Goal: Task Accomplishment & Management: Manage account settings

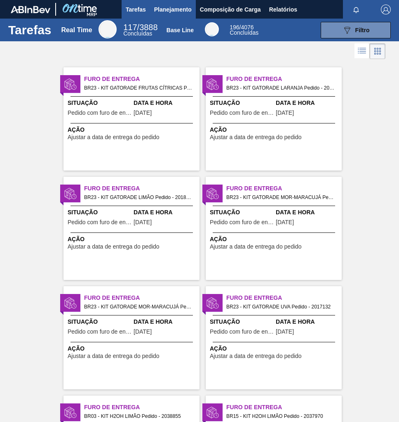
click at [172, 7] on span "Planejamento" at bounding box center [173, 10] width 38 height 10
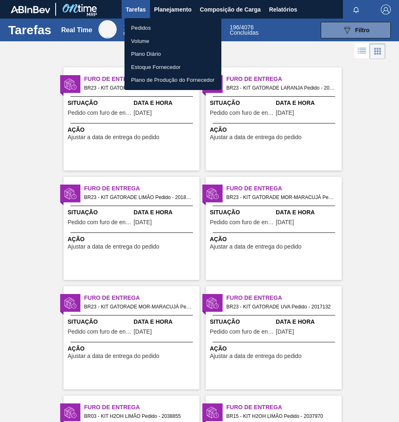
click at [144, 30] on li "Pedidos" at bounding box center [173, 27] width 97 height 13
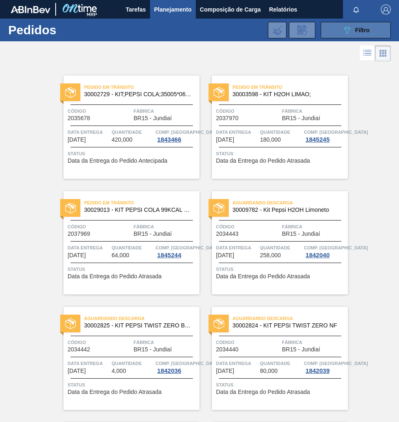
click at [356, 33] on div "089F7B8B-B2A5-4AFE-B5C0-19BA573D28AC Filtro" at bounding box center [357, 30] width 28 height 10
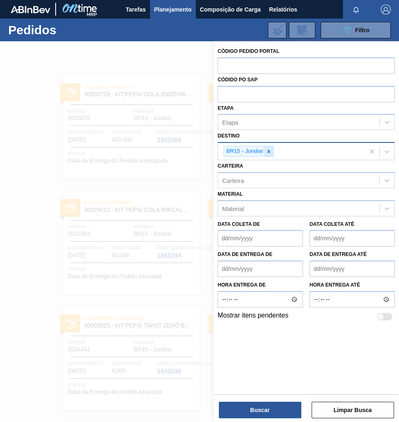
click at [268, 151] on icon at bounding box center [269, 151] width 3 height 3
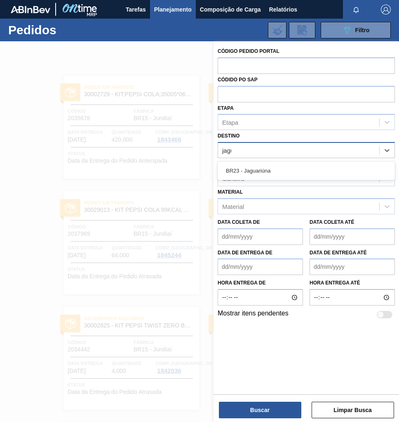
type input "jagua"
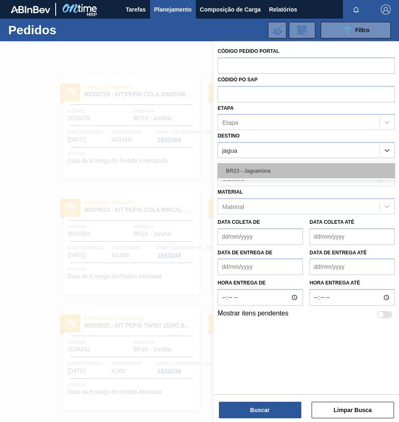
click at [274, 173] on div "BR23 - Jaguariúna" at bounding box center [306, 170] width 177 height 15
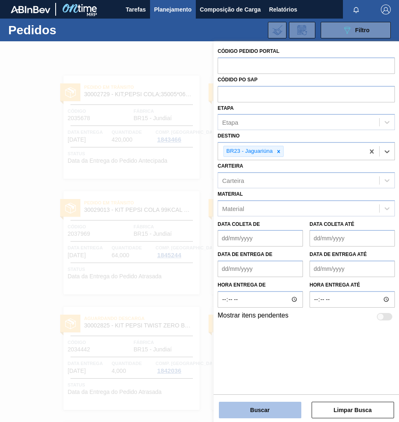
click at [265, 406] on button "Buscar" at bounding box center [260, 410] width 83 height 17
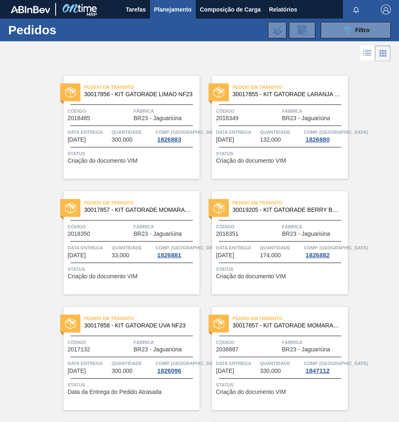
click at [381, 281] on div "Pedido em Trânsito 30017856 - KIT GATORADE LIMAO NF23 Código 2018485 Fábrica BR…" at bounding box center [199, 352] width 399 height 578
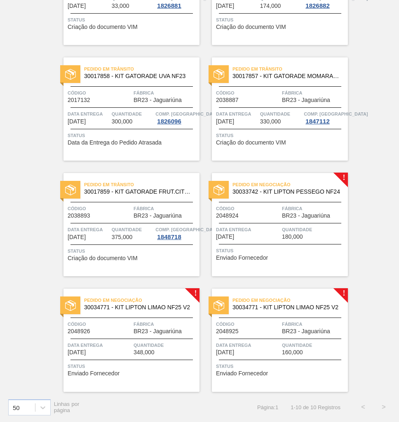
scroll to position [249, 0]
click at [315, 203] on div "Pedido em Negociação 30033742 - KIT LIPTON PESSEGO NF24 Código 2048924 Fábrica …" at bounding box center [280, 224] width 136 height 103
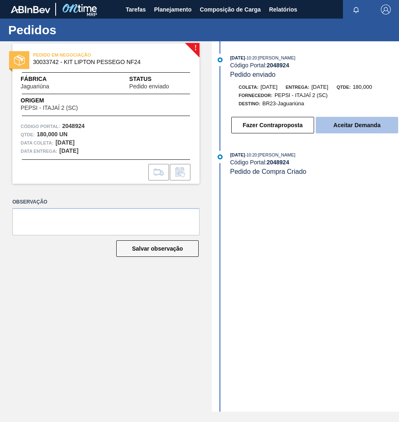
click at [359, 130] on button "Aceitar Demanda" at bounding box center [357, 125] width 83 height 17
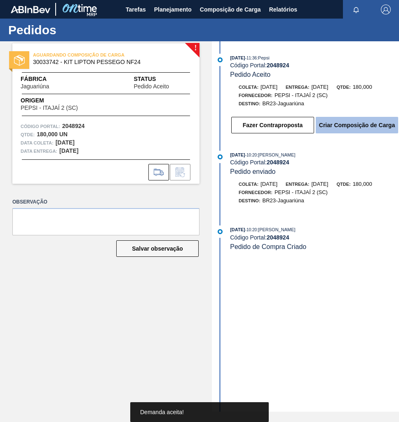
click at [361, 127] on button "Criar Composição de Carga" at bounding box center [357, 125] width 83 height 17
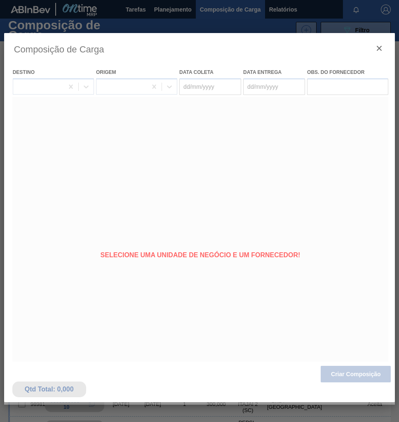
type coleta "[DATE]"
type Entrega "10/10/2025"
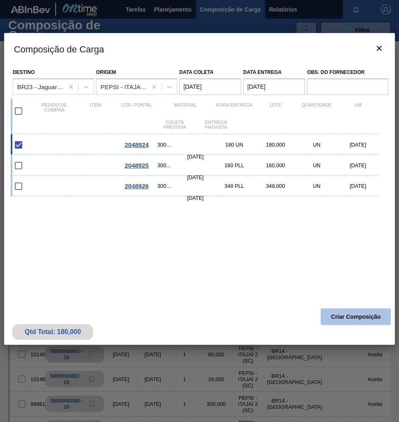
click at [354, 319] on button "Criar Composição" at bounding box center [356, 316] width 70 height 17
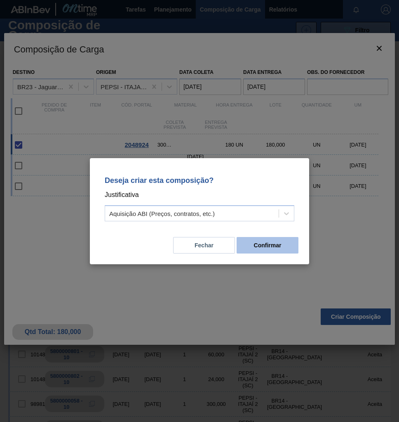
click at [280, 248] on button "Confirmar" at bounding box center [268, 245] width 62 height 17
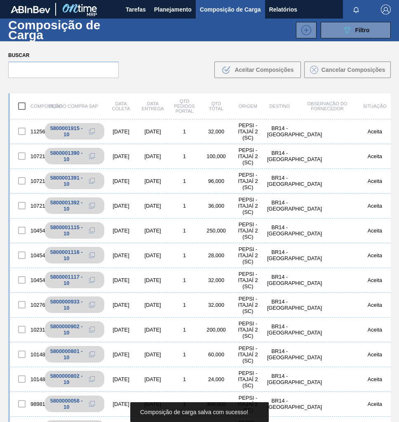
click at [359, 38] on div "Composição de Carga 089F7B8B-B2A5-4AFE-B5C0-19BA573D28AC Filtro" at bounding box center [199, 30] width 399 height 23
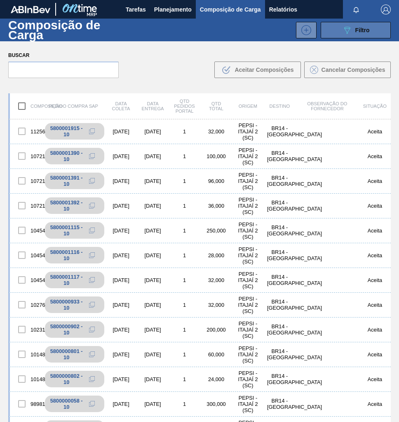
click at [363, 31] on span "Filtro" at bounding box center [363, 30] width 14 height 7
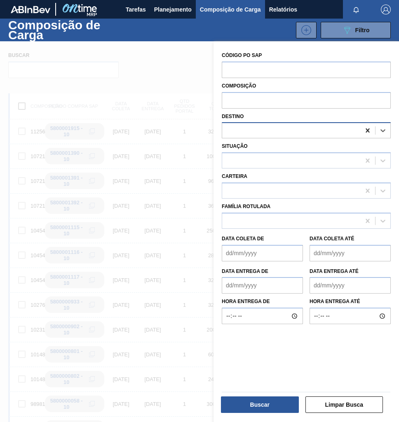
click at [365, 132] on icon at bounding box center [368, 130] width 8 height 8
type input "jagua"
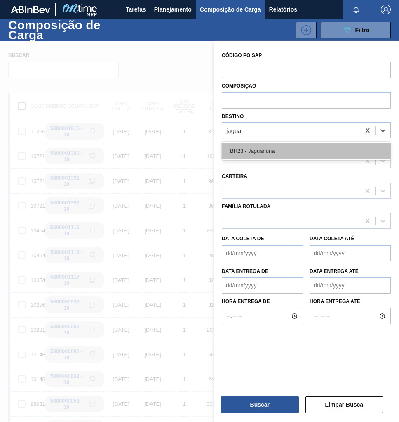
click at [315, 148] on div "BR23 - Jaguariúna" at bounding box center [306, 150] width 169 height 15
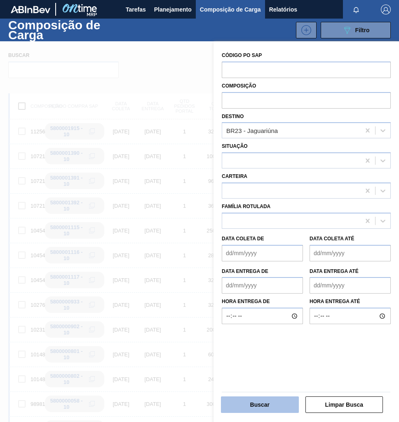
click at [269, 409] on button "Buscar" at bounding box center [260, 404] width 78 height 17
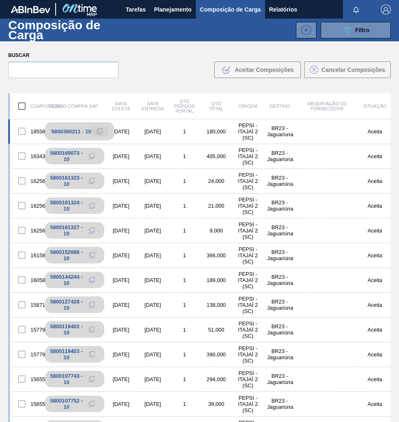
click at [98, 131] on icon at bounding box center [100, 131] width 6 height 6
click at [158, 7] on span "Planejamento" at bounding box center [173, 10] width 38 height 10
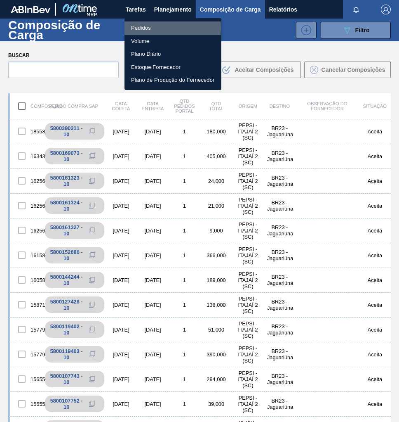
click at [141, 28] on li "Pedidos" at bounding box center [173, 27] width 97 height 13
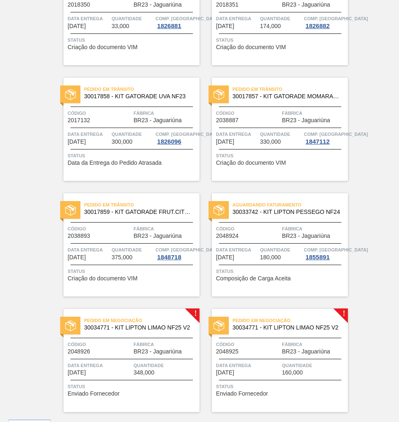
scroll to position [249, 0]
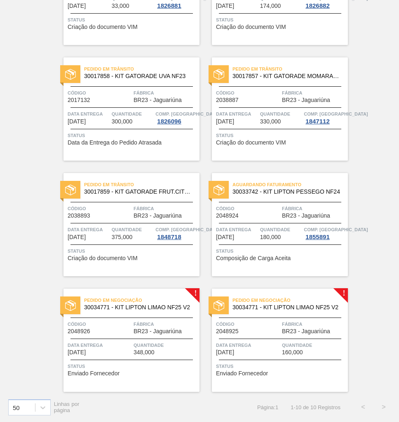
click at [310, 324] on span "Fábrica" at bounding box center [314, 324] width 64 height 8
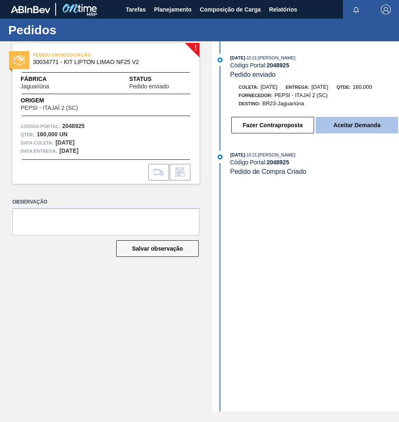
click at [367, 131] on button "Aceitar Demanda" at bounding box center [357, 125] width 83 height 17
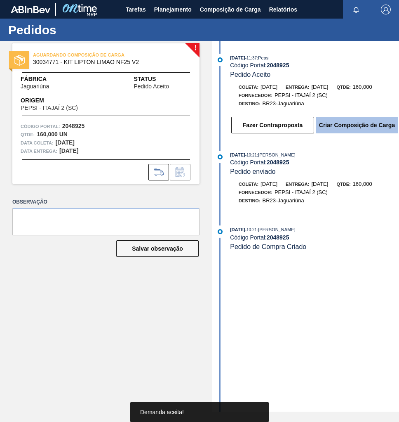
click at [360, 126] on button "Criar Composição de Carga" at bounding box center [357, 125] width 83 height 17
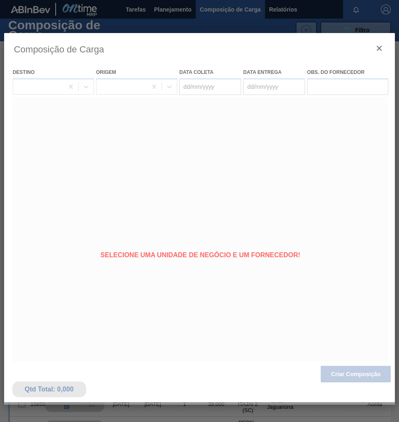
type coleta "[DATE]"
type Entrega "[DATE]"
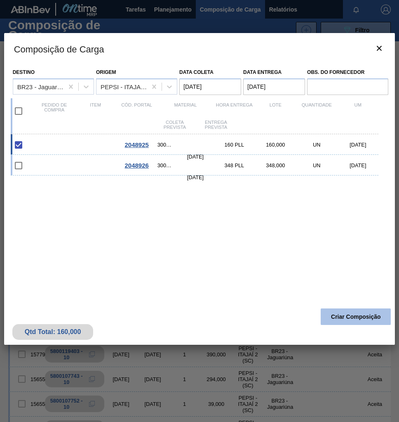
click at [365, 321] on button "Criar Composição" at bounding box center [356, 316] width 70 height 17
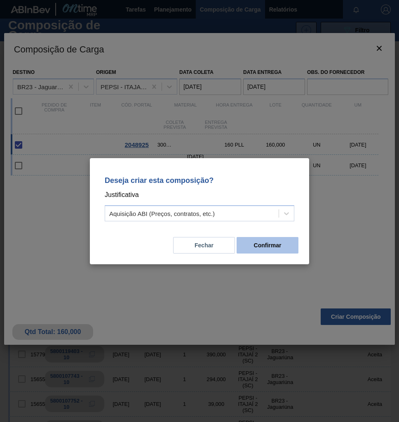
click at [281, 247] on button "Confirmar" at bounding box center [268, 245] width 62 height 17
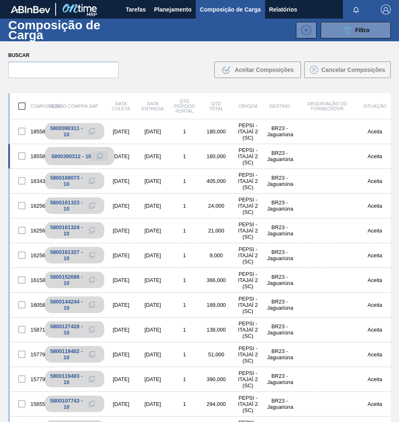
click at [98, 156] on icon at bounding box center [100, 156] width 6 height 6
click at [171, 11] on span "Planejamento" at bounding box center [173, 10] width 38 height 10
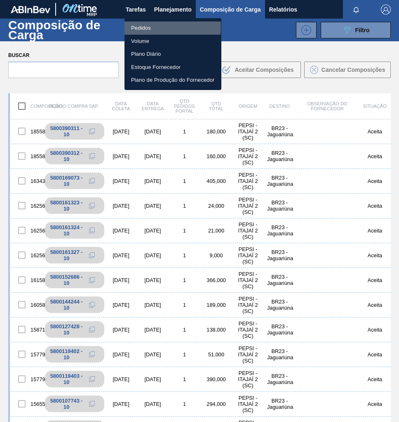
click at [144, 27] on li "Pedidos" at bounding box center [173, 27] width 97 height 13
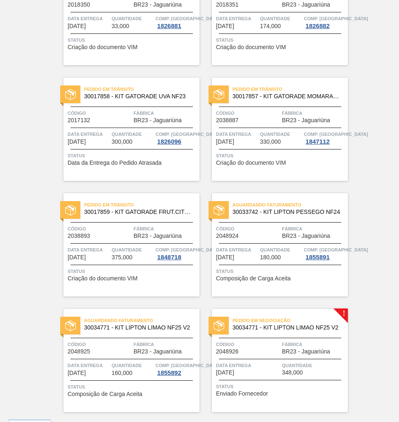
scroll to position [249, 0]
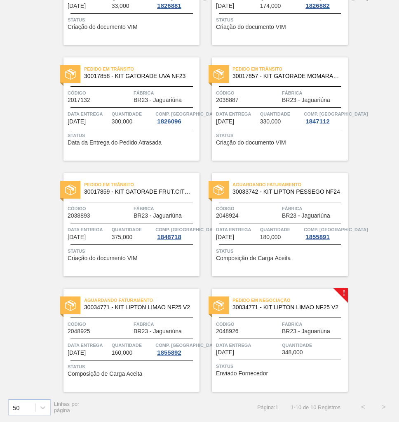
click at [304, 314] on div "Pedido em Negociação 30034771 - KIT LIPTON LIMAO NF25 V2 Código 2048926 Fábrica…" at bounding box center [280, 339] width 136 height 103
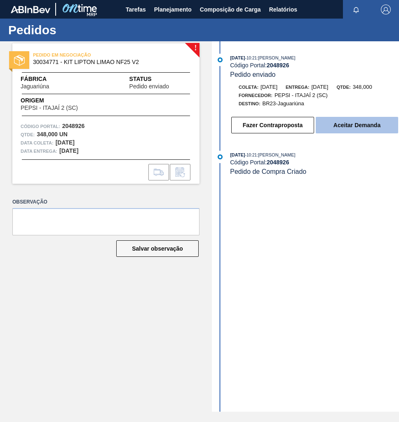
click at [352, 131] on button "Aceitar Demanda" at bounding box center [357, 125] width 83 height 17
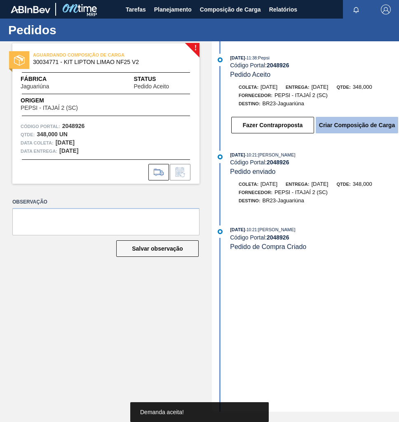
click at [358, 127] on button "Criar Composição de Carga" at bounding box center [357, 125] width 83 height 17
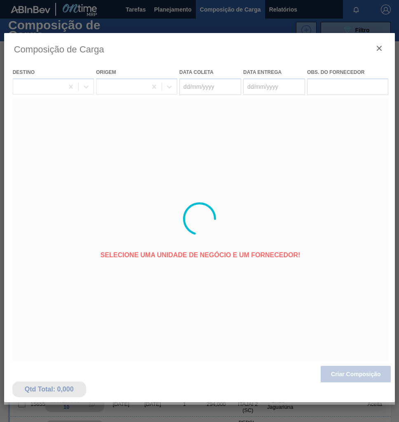
type coleta "[DATE]"
type Entrega "10/10/2025"
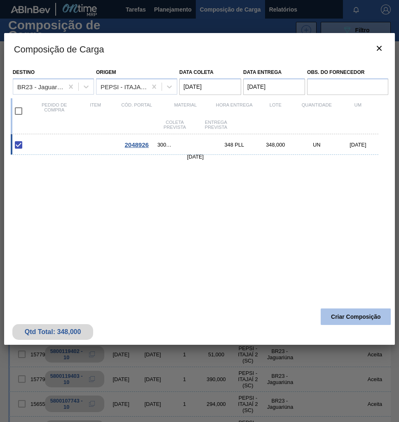
click at [354, 317] on button "Criar Composição" at bounding box center [356, 316] width 70 height 17
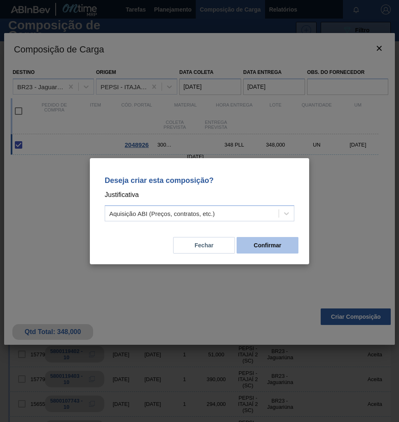
click at [250, 250] on button "Confirmar" at bounding box center [268, 245] width 62 height 17
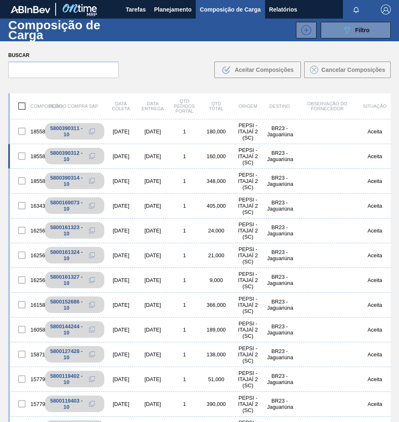
drag, startPoint x: 102, startPoint y: 182, endPoint x: 41, endPoint y: 159, distance: 65.2
click at [95, 182] on icon at bounding box center [93, 180] width 4 height 4
click at [167, 5] on span "Planejamento" at bounding box center [173, 10] width 38 height 10
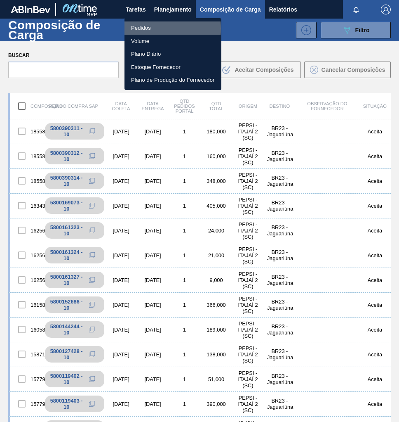
click at [143, 28] on li "Pedidos" at bounding box center [173, 27] width 97 height 13
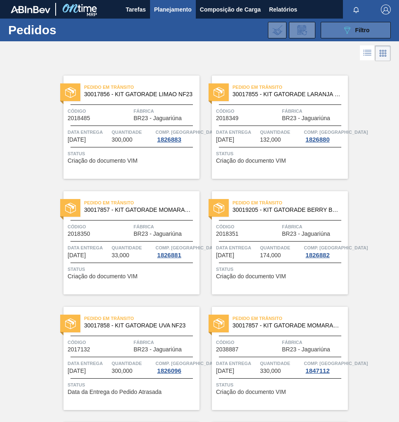
click at [359, 33] on div "089F7B8B-B2A5-4AFE-B5C0-19BA573D28AC Filtro" at bounding box center [357, 30] width 28 height 10
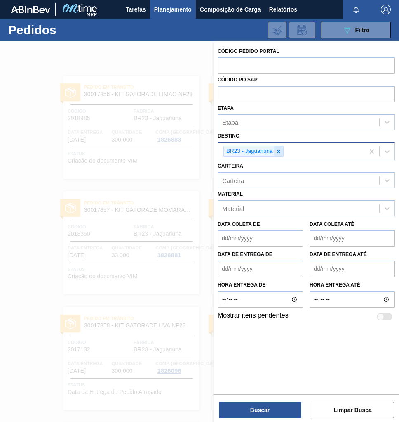
click at [281, 151] on icon at bounding box center [279, 152] width 6 height 6
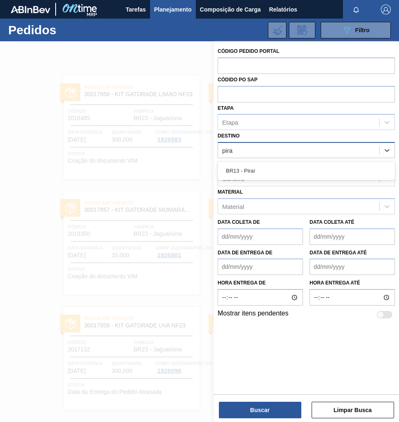
type input "piraí"
drag, startPoint x: 248, startPoint y: 170, endPoint x: 246, endPoint y: 187, distance: 16.6
click at [248, 170] on div "BR13 - Piraí" at bounding box center [306, 170] width 177 height 15
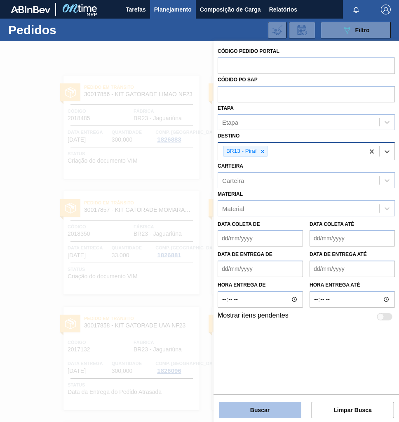
click at [276, 411] on button "Buscar" at bounding box center [260, 410] width 83 height 17
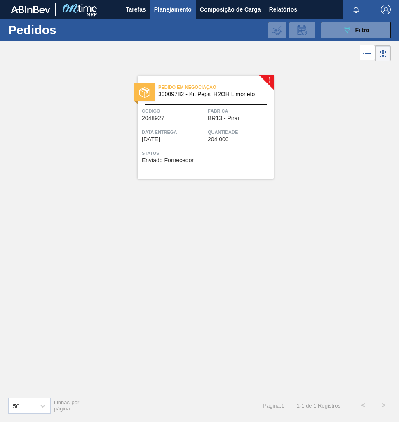
click at [227, 122] on div "Pedido em Negociação 30009782 - Kit Pepsi H2OH Limoneto Código 2048927 Fábrica …" at bounding box center [206, 127] width 136 height 103
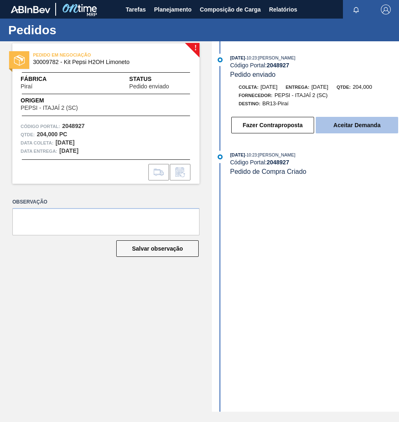
click at [344, 128] on button "Aceitar Demanda" at bounding box center [357, 125] width 83 height 17
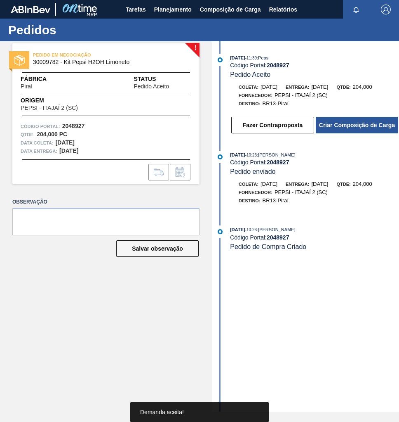
click at [344, 128] on button "Criar Composição de Carga" at bounding box center [357, 125] width 83 height 17
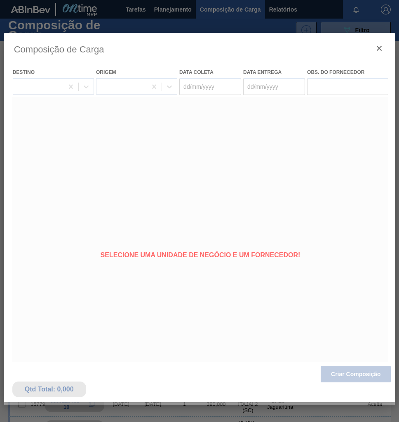
type coleta "[DATE]"
type Entrega "[DATE]"
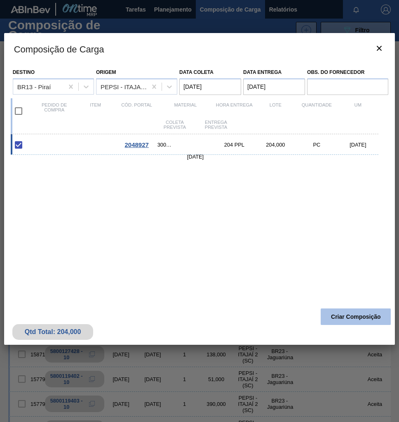
click at [366, 320] on button "Criar Composição" at bounding box center [356, 316] width 70 height 17
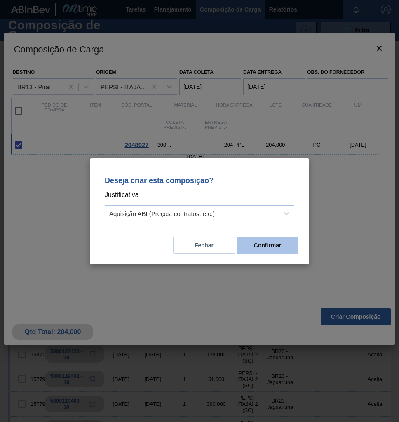
click at [256, 249] on button "Confirmar" at bounding box center [268, 245] width 62 height 17
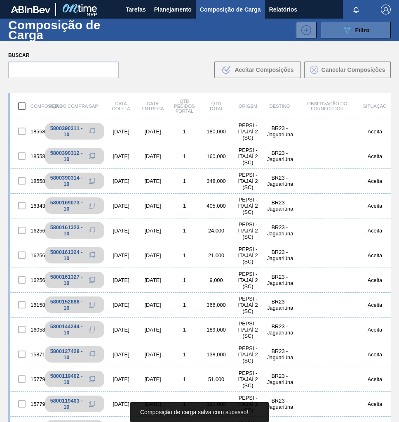
click at [364, 28] on span "Filtro" at bounding box center [363, 30] width 14 height 7
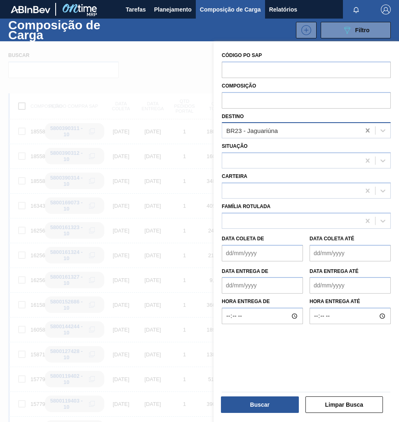
click at [366, 131] on icon at bounding box center [368, 130] width 4 height 4
type input "pira"
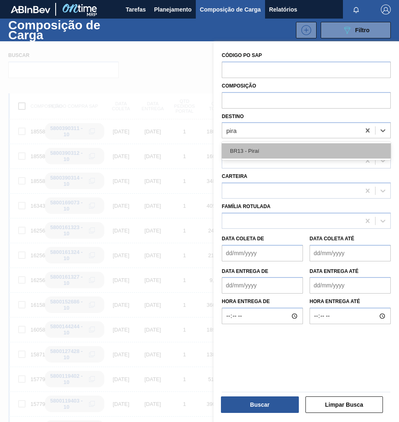
click at [258, 153] on div "BR13 - Piraí" at bounding box center [306, 150] width 169 height 15
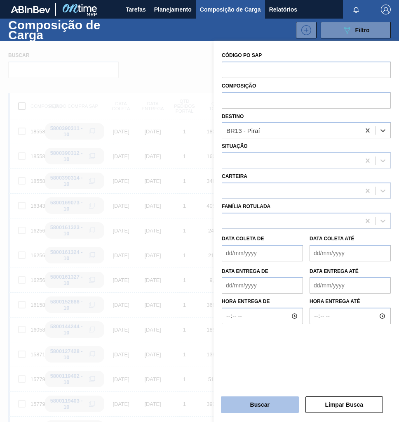
click at [260, 405] on button "Buscar" at bounding box center [260, 404] width 78 height 17
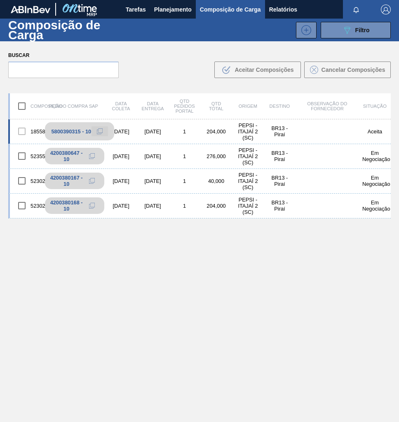
click at [99, 131] on icon at bounding box center [100, 131] width 6 height 6
click at [164, 8] on span "Planejamento" at bounding box center [173, 10] width 38 height 10
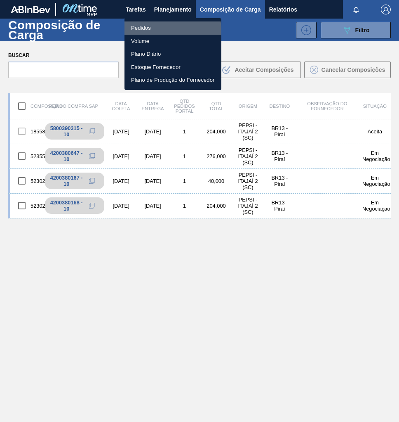
click at [142, 31] on li "Pedidos" at bounding box center [173, 27] width 97 height 13
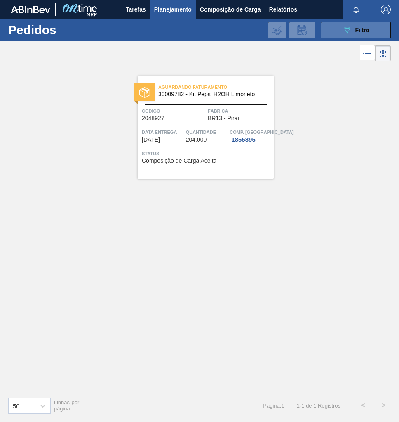
click at [368, 31] on span "Filtro" at bounding box center [363, 30] width 14 height 7
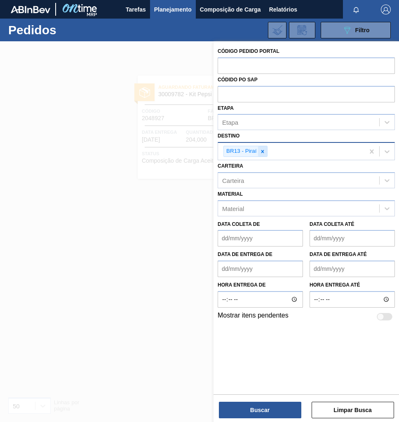
click at [263, 150] on icon at bounding box center [262, 151] width 3 height 3
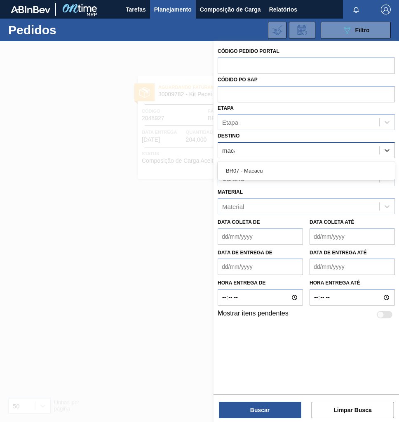
type input "macac"
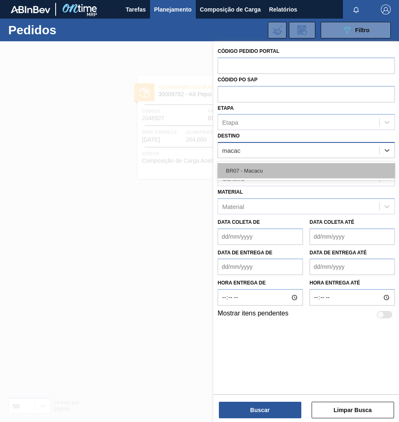
click at [268, 173] on div "BR07 - Macacu" at bounding box center [306, 170] width 177 height 15
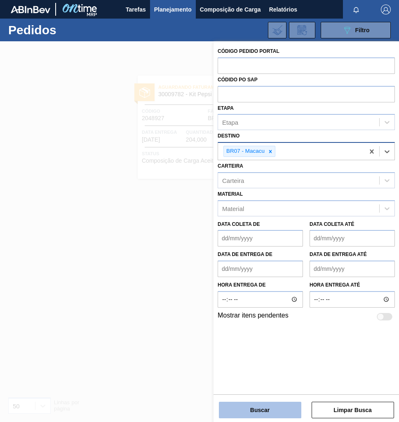
click at [258, 406] on button "Buscar" at bounding box center [260, 410] width 83 height 17
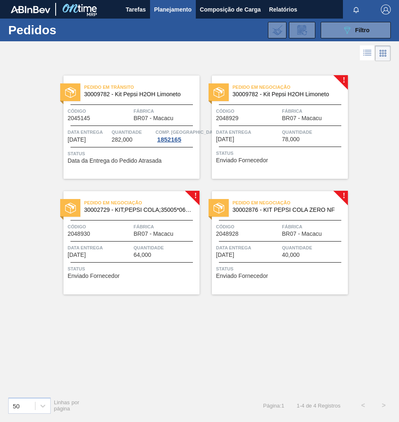
click at [303, 255] on div "Quantidade 40,000" at bounding box center [314, 250] width 64 height 14
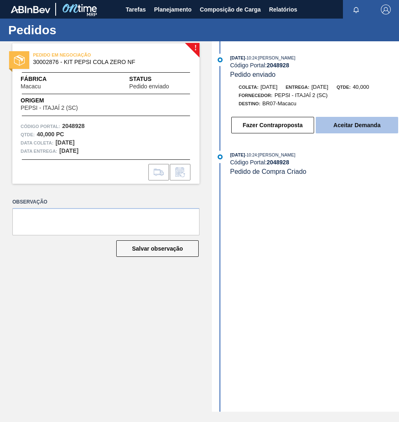
click at [352, 130] on button "Aceitar Demanda" at bounding box center [357, 125] width 83 height 17
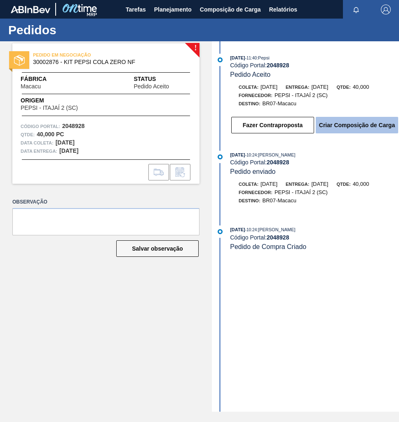
click at [367, 131] on button "Criar Composição de Carga" at bounding box center [357, 125] width 83 height 17
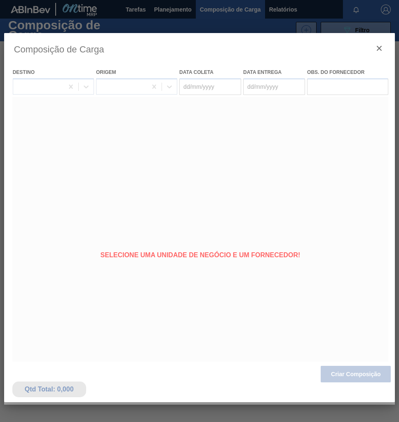
type coleta "[DATE]"
type Entrega "[DATE]"
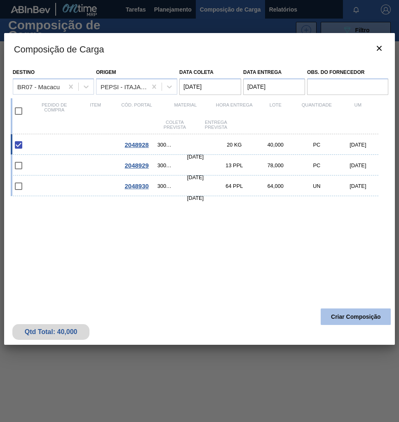
click at [349, 317] on button "Criar Composição" at bounding box center [356, 316] width 70 height 17
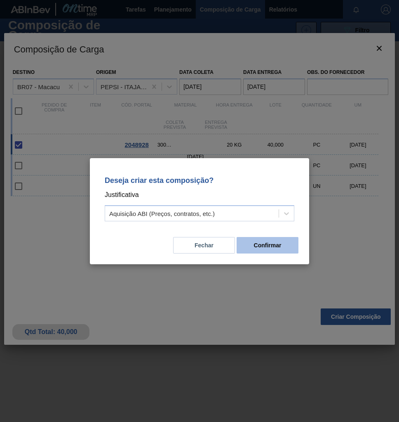
click at [271, 245] on button "Confirmar" at bounding box center [268, 245] width 62 height 17
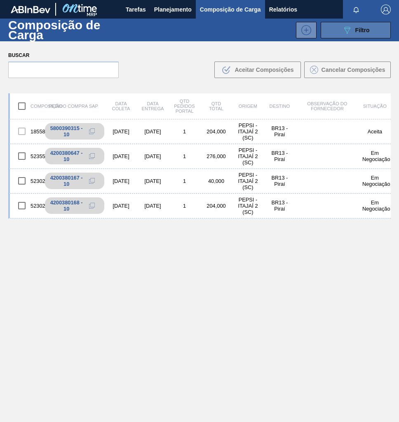
click at [366, 35] on button "089F7B8B-B2A5-4AFE-B5C0-19BA573D28AC Filtro" at bounding box center [356, 30] width 70 height 17
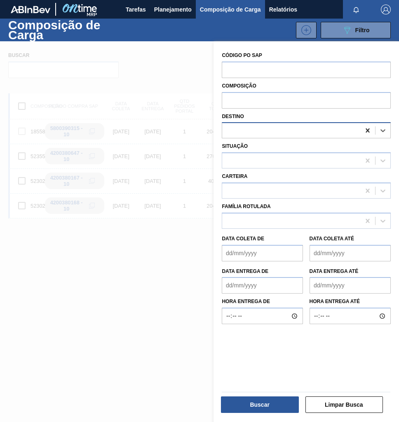
click at [370, 131] on icon at bounding box center [368, 130] width 8 height 8
type input "maca"
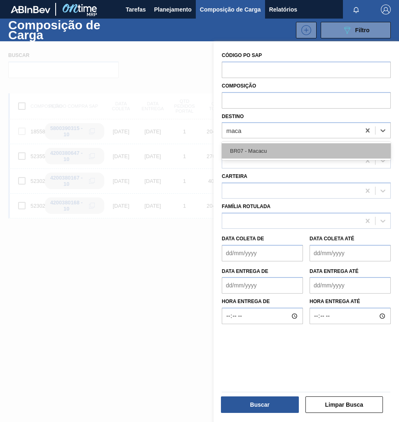
click at [264, 152] on div "BR07 - Macacu" at bounding box center [306, 150] width 169 height 15
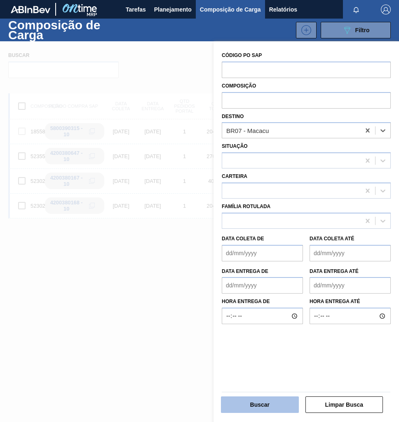
click at [249, 406] on button "Buscar" at bounding box center [260, 404] width 78 height 17
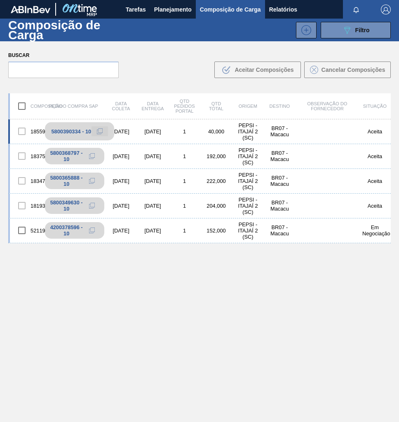
click at [98, 131] on icon at bounding box center [100, 131] width 6 height 6
click at [177, 5] on span "Planejamento" at bounding box center [173, 10] width 38 height 10
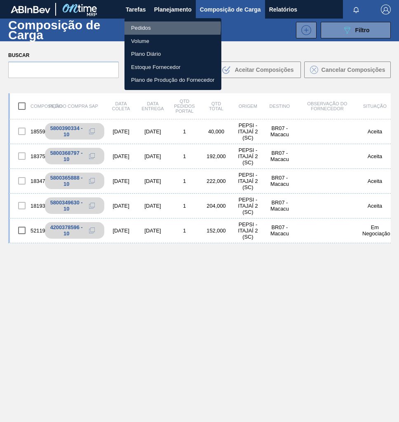
click at [149, 27] on li "Pedidos" at bounding box center [173, 27] width 97 height 13
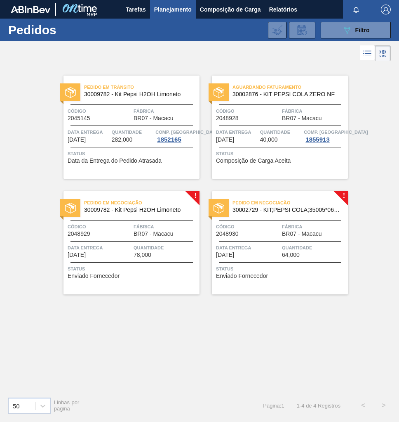
click at [305, 233] on span "BR07 - Macacu" at bounding box center [302, 234] width 40 height 6
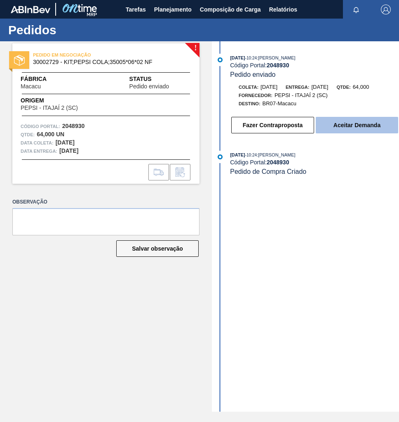
click at [347, 125] on button "Aceitar Demanda" at bounding box center [357, 125] width 83 height 17
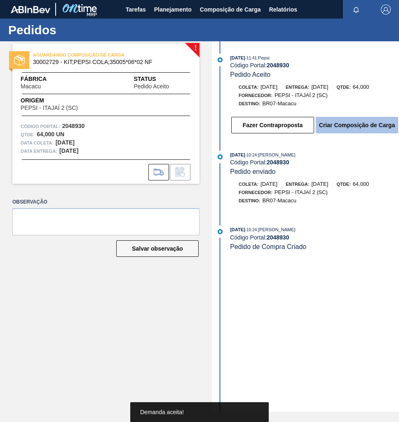
click at [359, 130] on button "Criar Composição de Carga" at bounding box center [357, 125] width 83 height 17
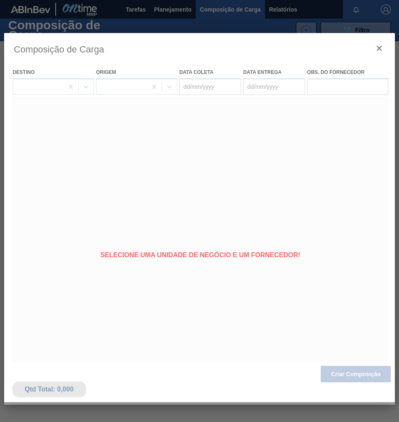
type coleta "[DATE]"
type Entrega "[DATE]"
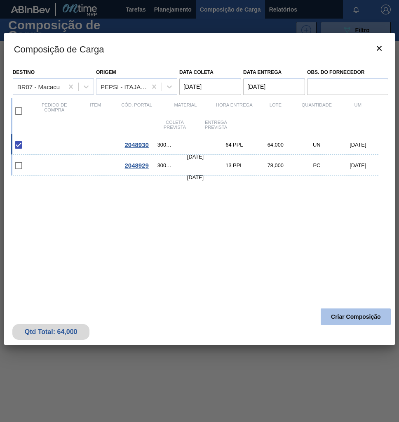
click at [364, 319] on button "Criar Composição" at bounding box center [356, 316] width 70 height 17
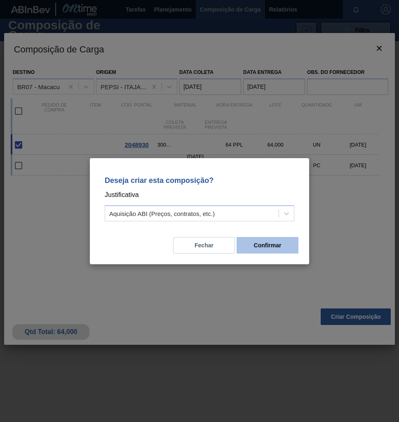
click at [297, 246] on button "Confirmar" at bounding box center [268, 245] width 62 height 17
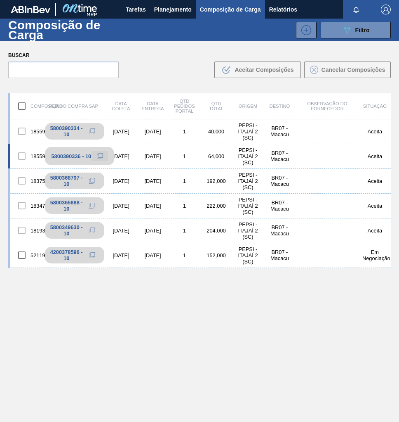
click at [93, 154] on button at bounding box center [100, 156] width 17 height 10
click at [102, 156] on icon at bounding box center [100, 156] width 6 height 6
click at [189, 9] on span "Planejamento" at bounding box center [173, 10] width 38 height 10
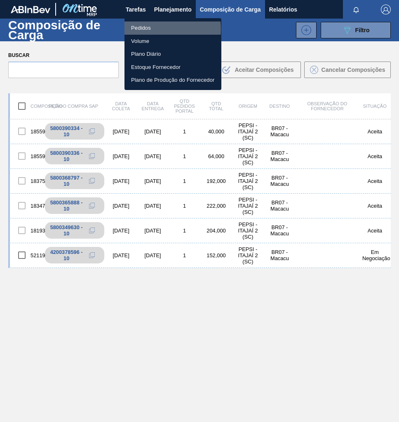
click at [142, 29] on li "Pedidos" at bounding box center [173, 27] width 97 height 13
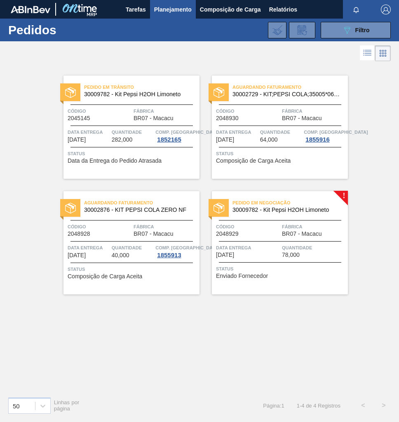
click at [296, 248] on span "Quantidade" at bounding box center [314, 247] width 64 height 8
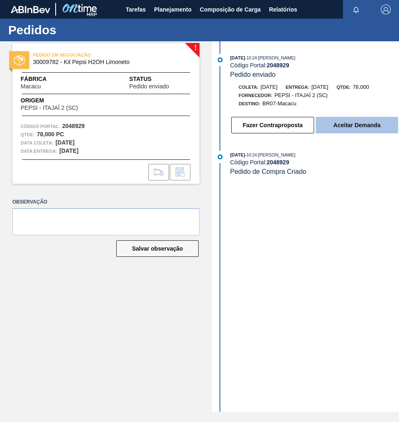
click at [359, 130] on button "Aceitar Demanda" at bounding box center [357, 125] width 83 height 17
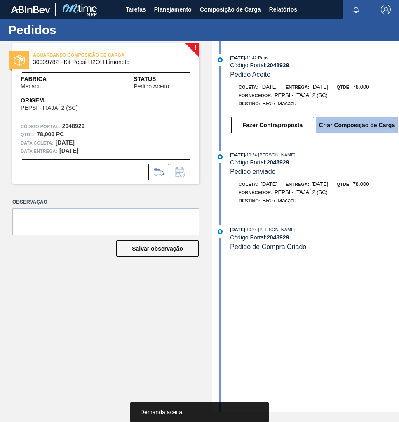
click at [365, 129] on button "Criar Composição de Carga" at bounding box center [357, 125] width 83 height 17
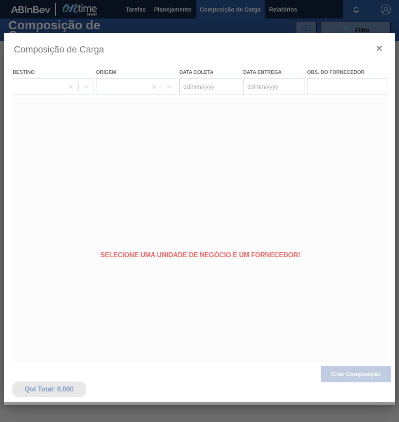
type coleta "[DATE]"
type Entrega "[DATE]"
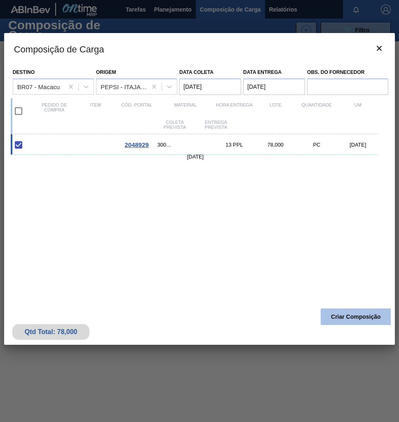
click at [345, 316] on button "Criar Composição" at bounding box center [356, 316] width 70 height 17
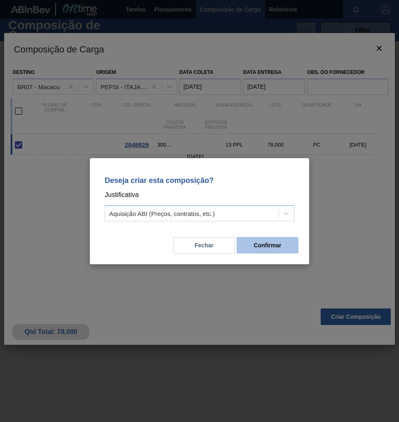
click at [255, 240] on button "Confirmar" at bounding box center [268, 245] width 62 height 17
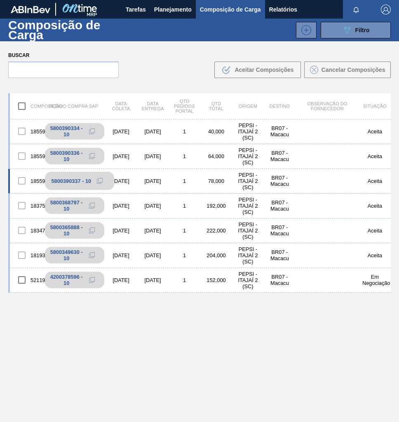
drag, startPoint x: 101, startPoint y: 182, endPoint x: 69, endPoint y: 174, distance: 32.7
click at [100, 182] on icon at bounding box center [100, 181] width 6 height 6
drag, startPoint x: 371, startPoint y: 28, endPoint x: 367, endPoint y: 37, distance: 9.8
click at [372, 28] on button "089F7B8B-B2A5-4AFE-B5C0-19BA573D28AC Filtro" at bounding box center [356, 30] width 70 height 17
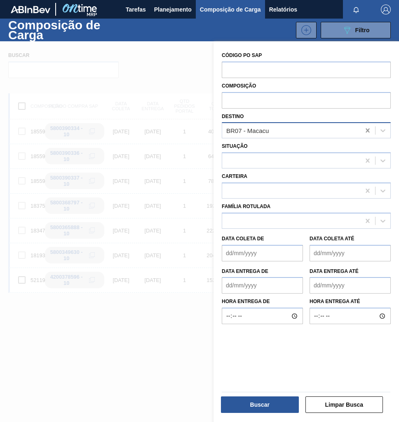
click at [368, 130] on icon at bounding box center [368, 130] width 8 height 8
type input "jagua"
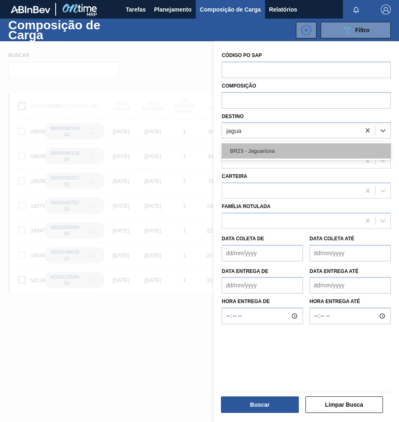
click at [275, 153] on div "BR23 - Jaguariúna" at bounding box center [306, 150] width 169 height 15
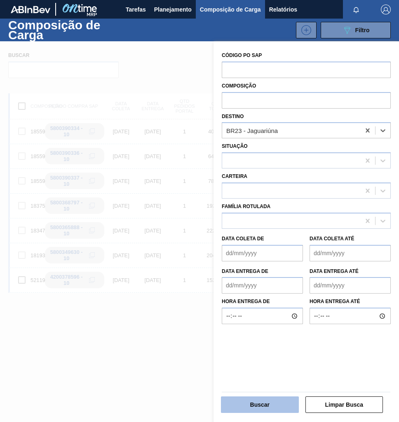
click at [264, 401] on button "Buscar" at bounding box center [260, 404] width 78 height 17
